Goal: Task Accomplishment & Management: Use online tool/utility

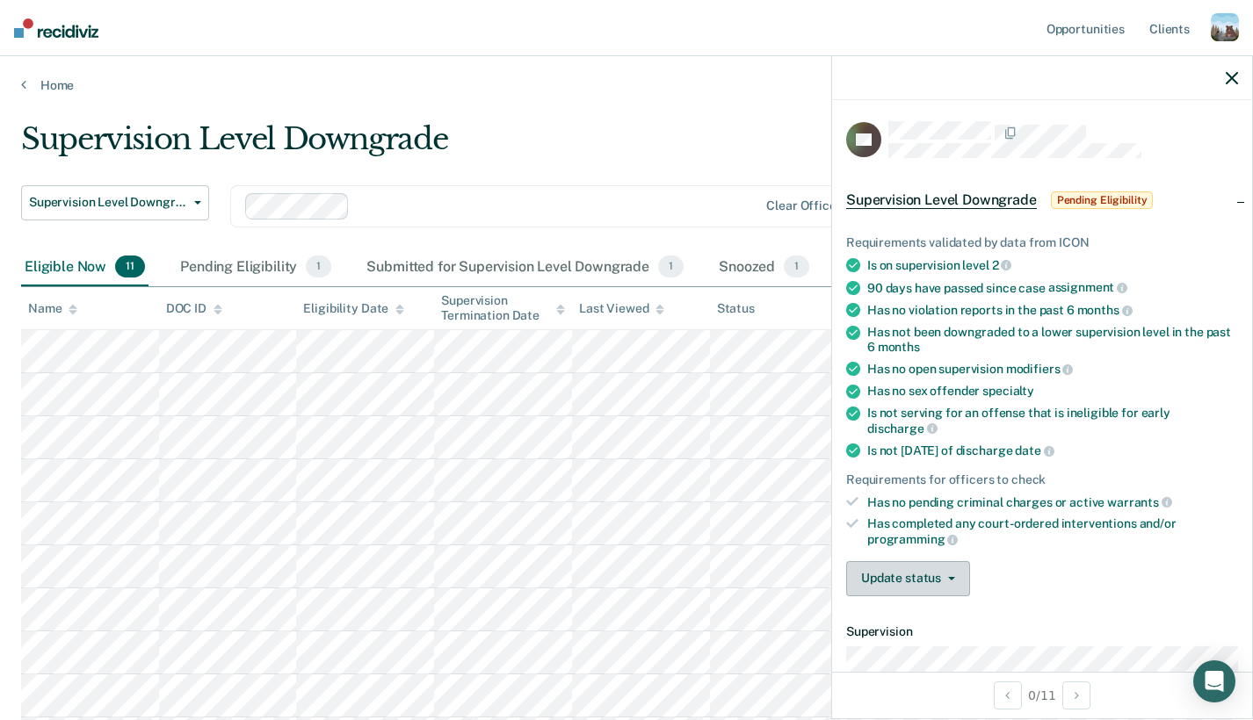
scroll to position [331, 0]
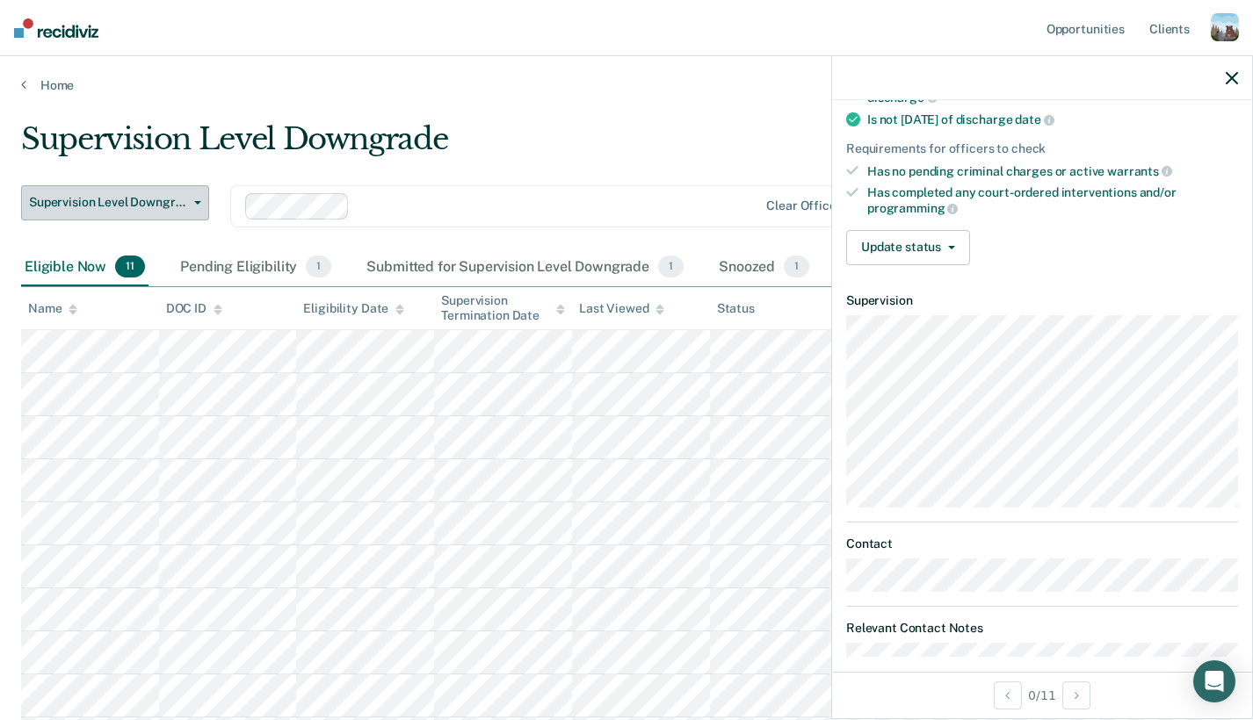
click at [140, 199] on span "Supervision Level Downgrade" at bounding box center [108, 202] width 158 height 15
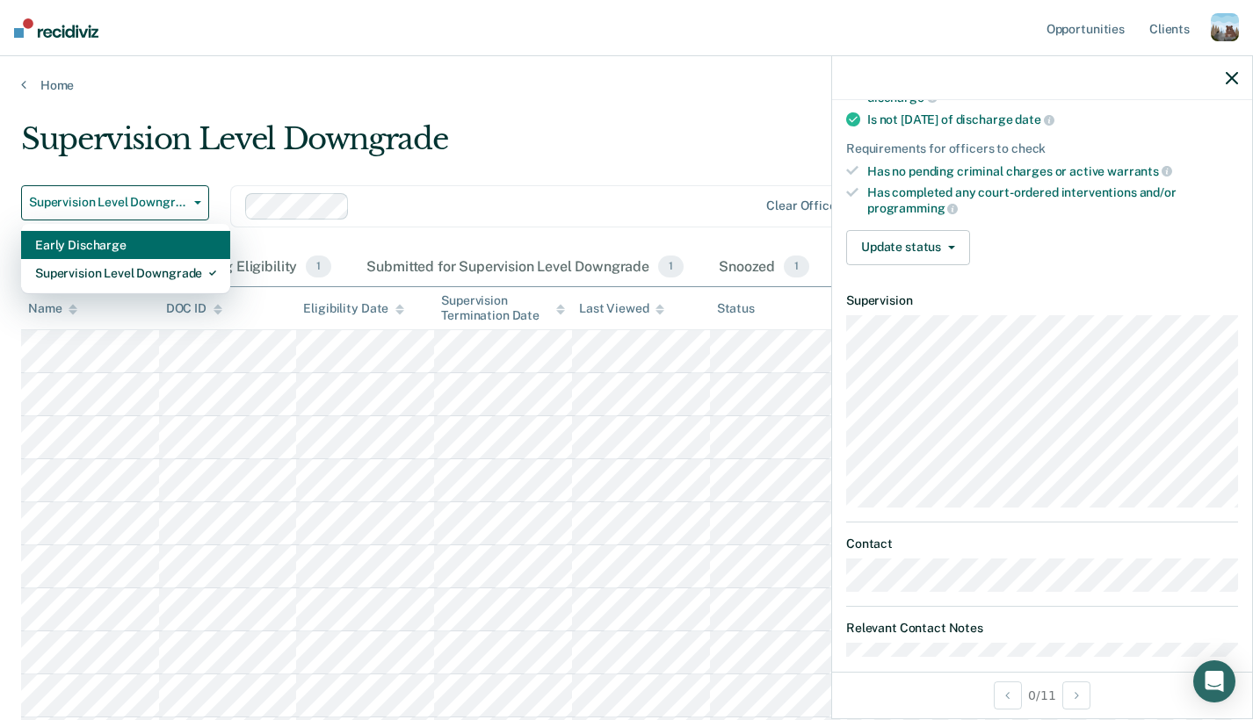
click at [130, 249] on div "Early Discharge" at bounding box center [125, 245] width 181 height 28
